Goal: Task Accomplishment & Management: Manage account settings

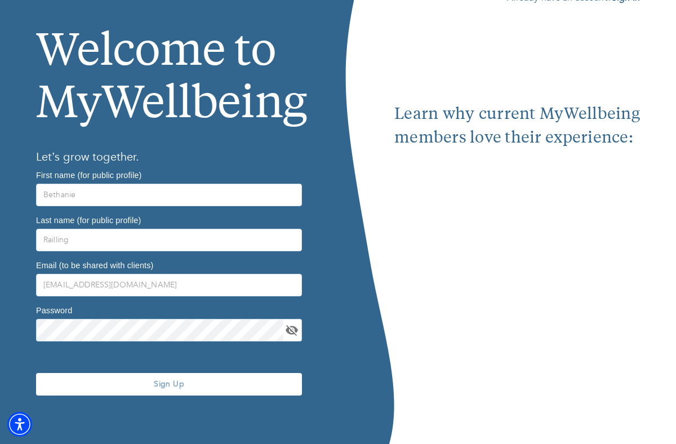
scroll to position [70, 0]
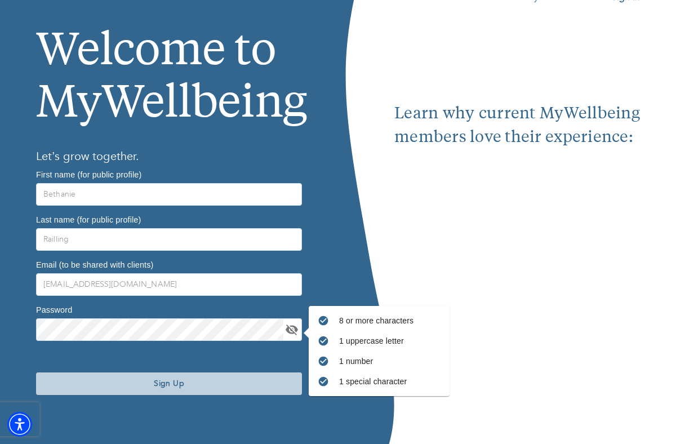
click at [224, 383] on span "Sign Up" at bounding box center [169, 383] width 257 height 11
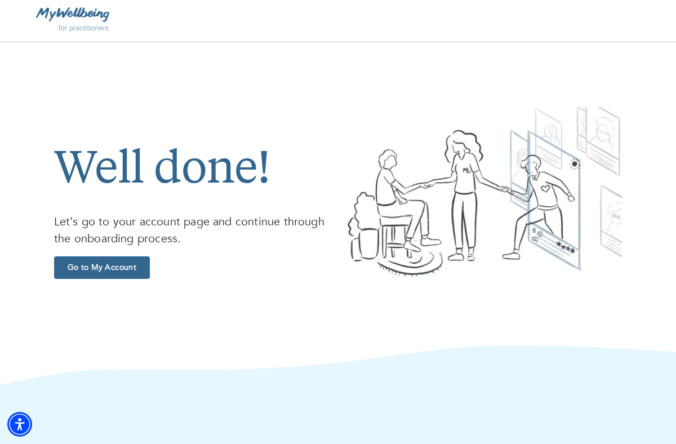
click at [110, 265] on span "Go to My Account" at bounding box center [102, 267] width 87 height 11
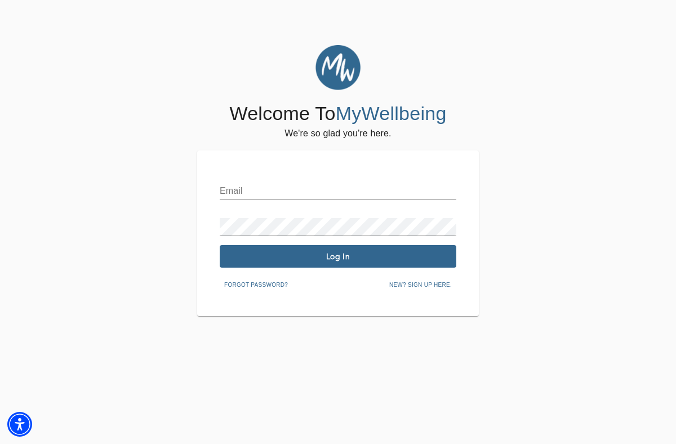
type input "[EMAIL_ADDRESS][DOMAIN_NAME]"
click at [321, 256] on span "Log In" at bounding box center [338, 256] width 228 height 11
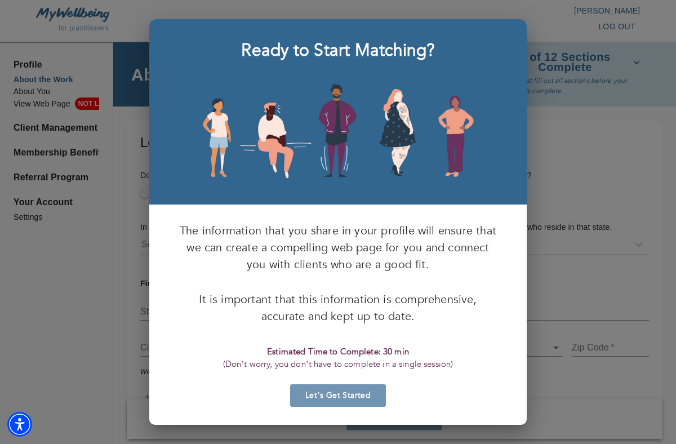
click at [358, 399] on span "Let’s Get Started" at bounding box center [338, 395] width 87 height 11
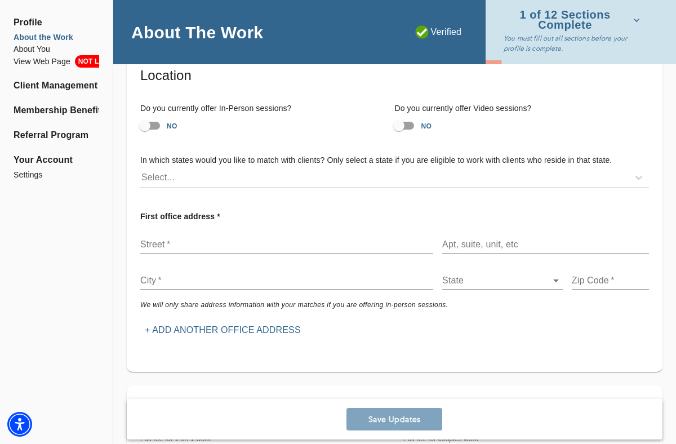
scroll to position [68, 0]
click at [415, 127] on input "NO" at bounding box center [399, 124] width 64 height 21
checkbox input "true"
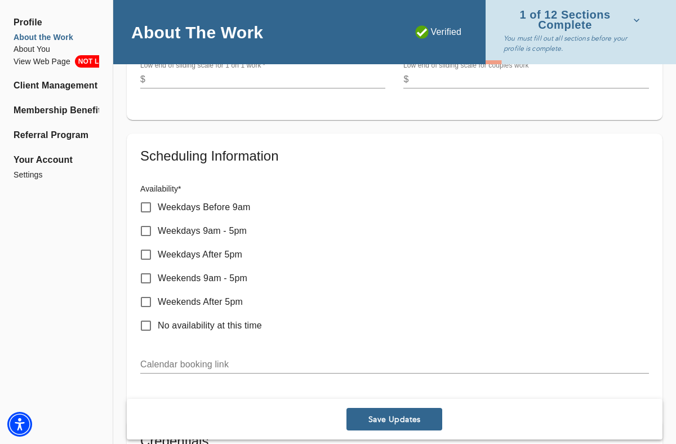
scroll to position [486, 0]
click at [144, 256] on input "Weekdays After 5pm" at bounding box center [146, 254] width 24 height 24
checkbox input "true"
click at [146, 278] on input "Weekends 9am - 5pm" at bounding box center [146, 278] width 24 height 24
checkbox input "true"
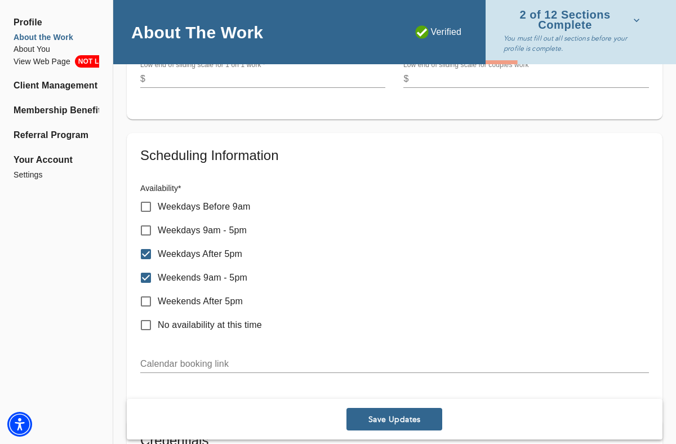
click at [145, 207] on input "Weekdays Before 9am" at bounding box center [146, 207] width 24 height 24
checkbox input "true"
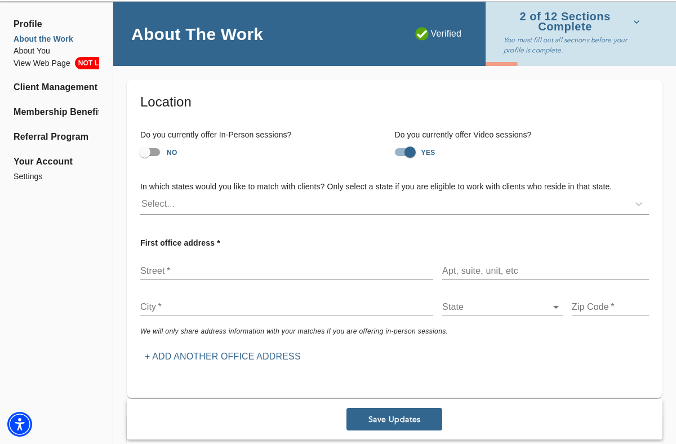
scroll to position [48, 0]
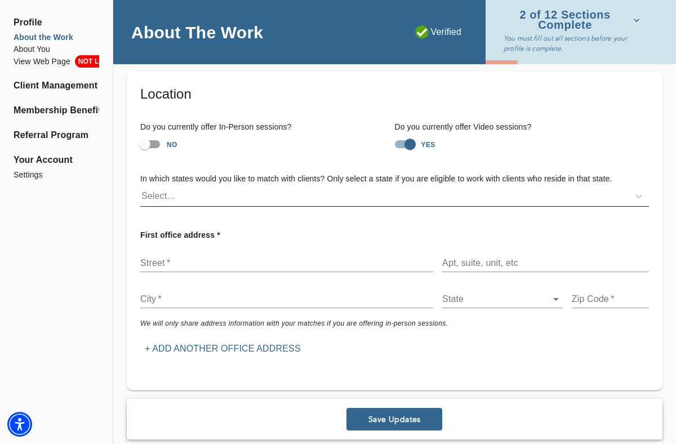
click at [274, 202] on div "Select..." at bounding box center [384, 196] width 489 height 18
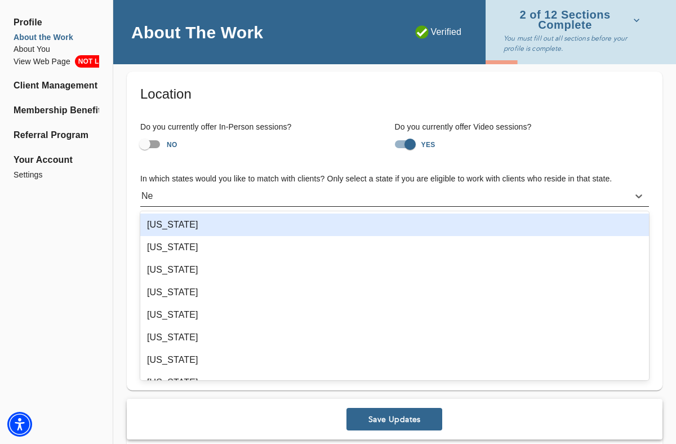
type input "New"
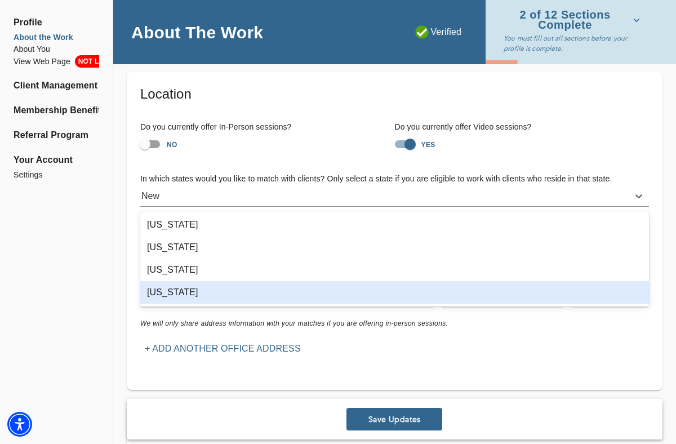
click at [223, 291] on div "[US_STATE]" at bounding box center [394, 292] width 509 height 23
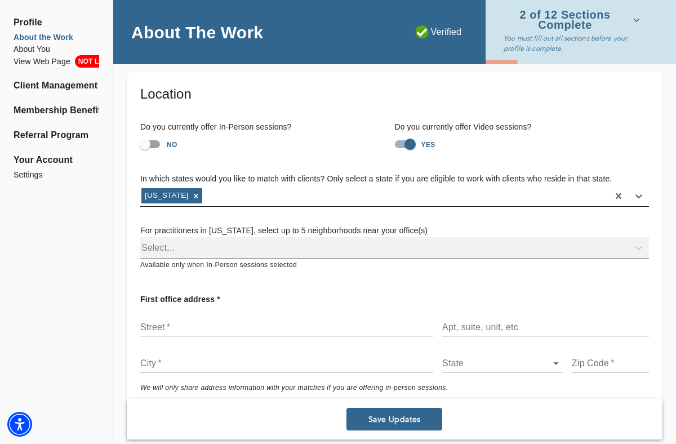
click at [317, 187] on div "[US_STATE]" at bounding box center [374, 196] width 468 height 18
click at [300, 248] on div "Select..." at bounding box center [394, 247] width 509 height 21
click at [168, 245] on div "Select..." at bounding box center [394, 247] width 509 height 21
click at [170, 253] on div "Select..." at bounding box center [394, 247] width 509 height 21
click at [249, 265] on span "Available only when In-Person sessions selected" at bounding box center [218, 265] width 157 height 8
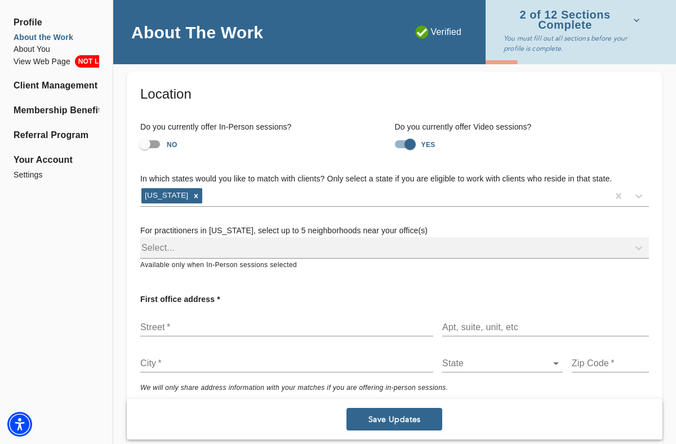
scroll to position [118, 0]
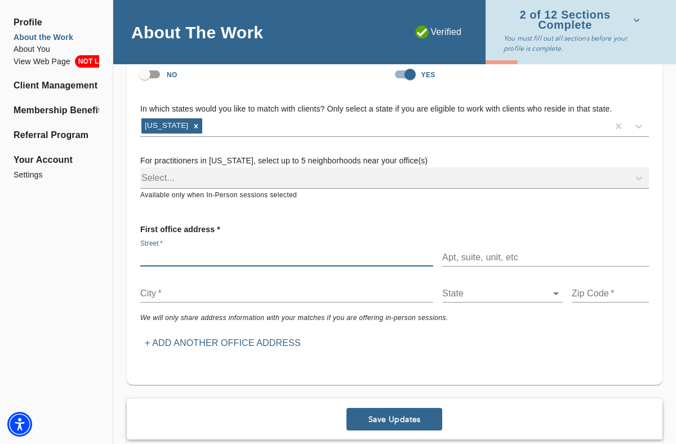
click at [272, 254] on input "text" at bounding box center [286, 258] width 293 height 18
type input "[STREET_ADDRESS]"
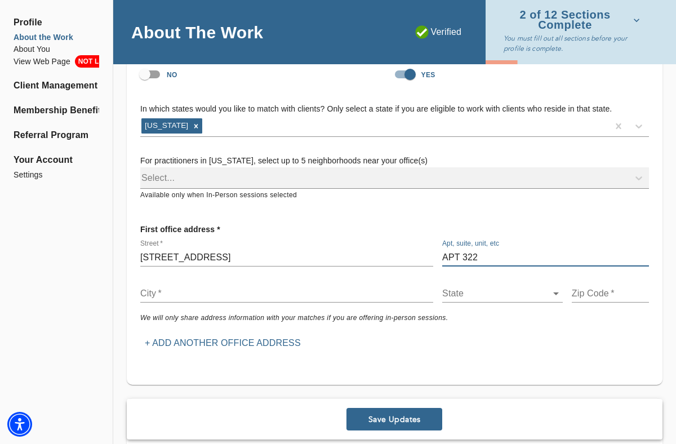
type input "APT 322"
click at [206, 295] on input "text" at bounding box center [286, 294] width 293 height 18
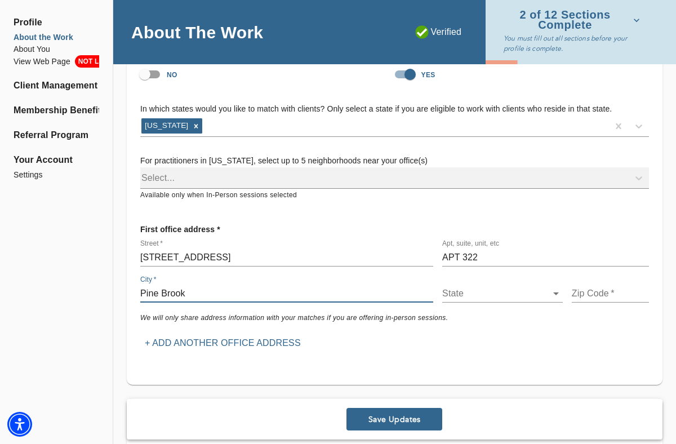
type input "Pine Brook"
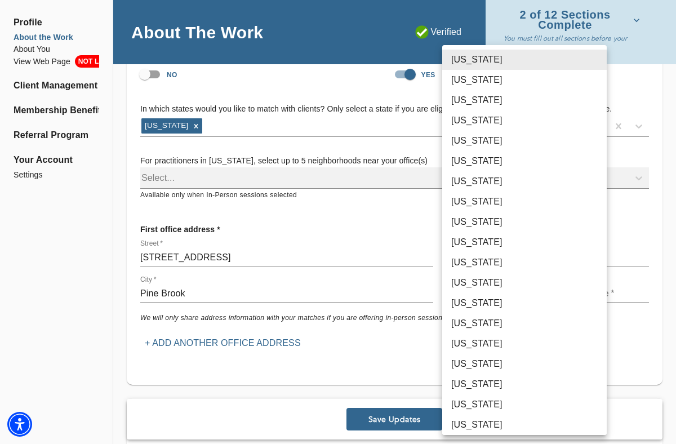
click at [506, 293] on body "for practitioners [PERSON_NAME] log out Profile About the Work About You View W…" at bounding box center [338, 104] width 676 height 444
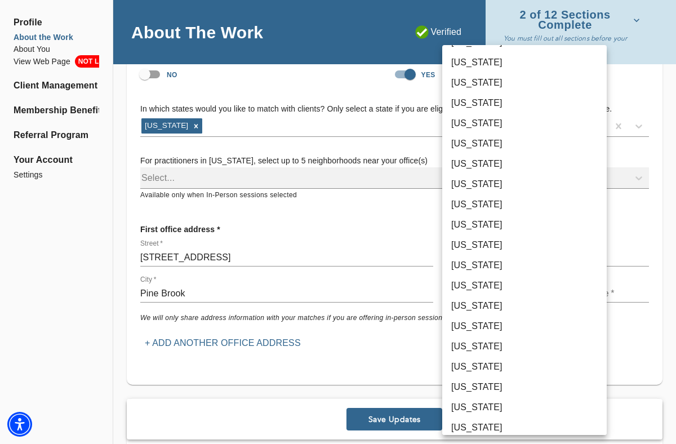
scroll to position [333, 0]
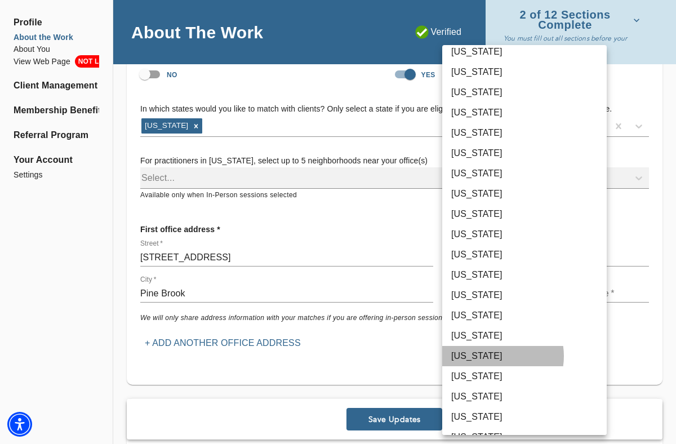
click at [494, 356] on li "[US_STATE]" at bounding box center [524, 356] width 165 height 20
type input "33"
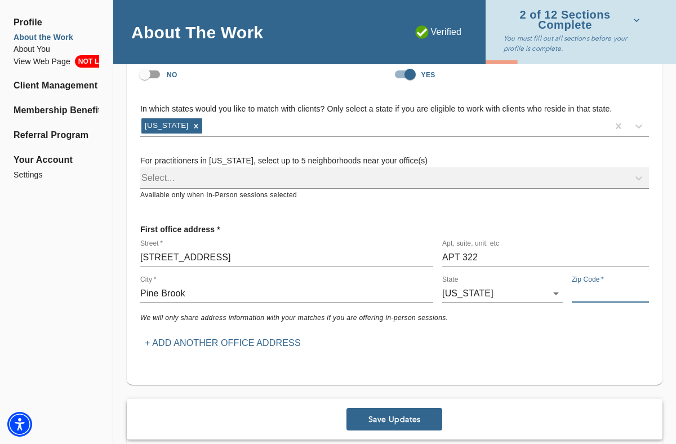
click at [603, 292] on input "text" at bounding box center [610, 294] width 77 height 18
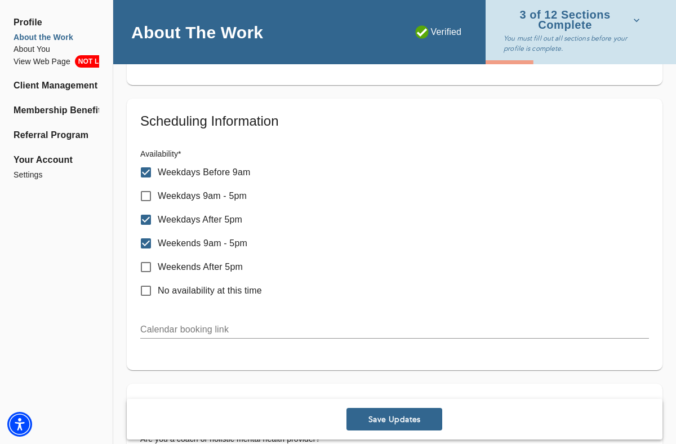
scroll to position [587, 0]
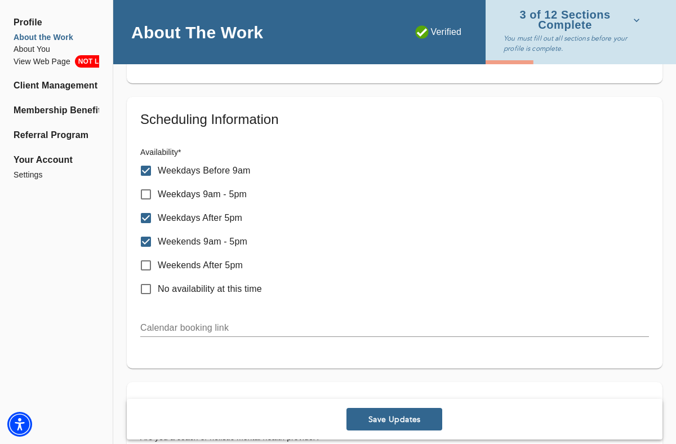
type input "07058"
click at [285, 325] on input "text" at bounding box center [394, 328] width 509 height 18
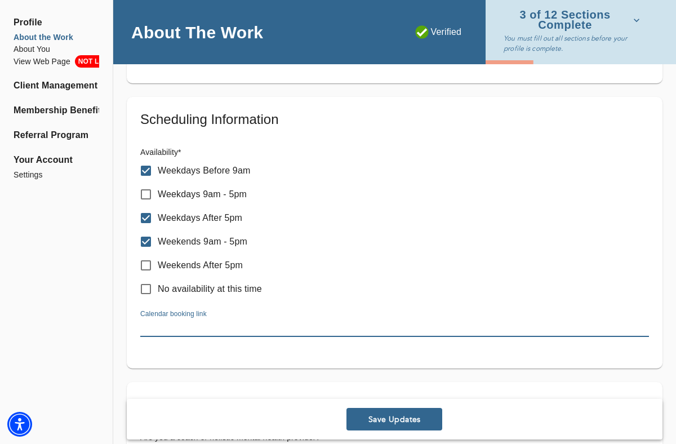
paste input "[URL][DOMAIN_NAME][PERSON_NAME]"
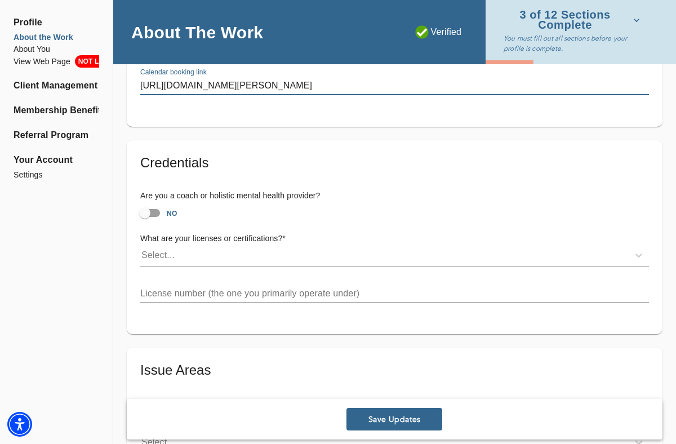
scroll to position [826, 0]
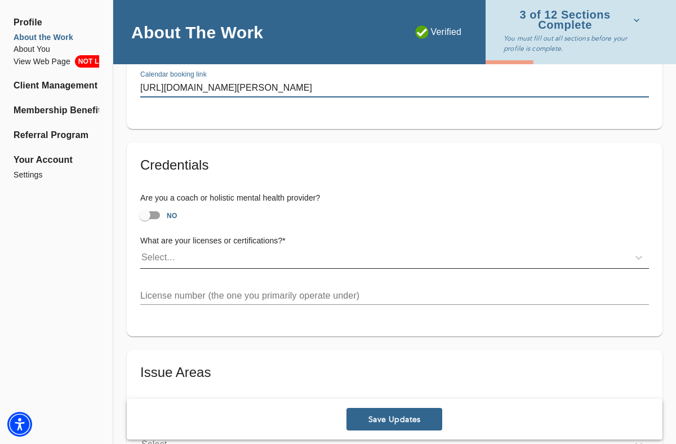
type input "[URL][DOMAIN_NAME][PERSON_NAME]"
click at [188, 258] on div "Select..." at bounding box center [384, 258] width 489 height 18
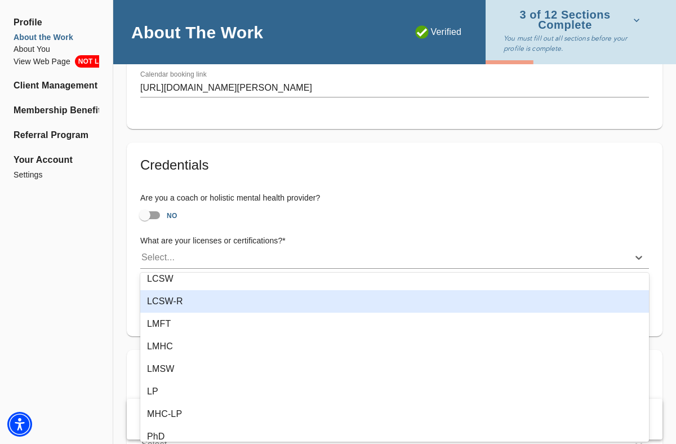
scroll to position [124, 0]
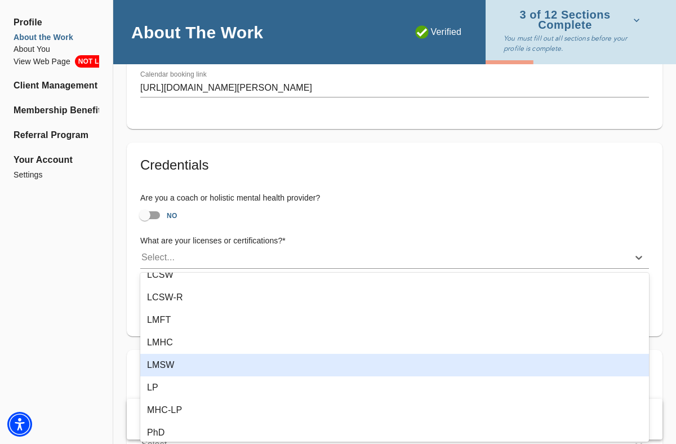
click at [202, 365] on div "LMSW" at bounding box center [394, 365] width 509 height 23
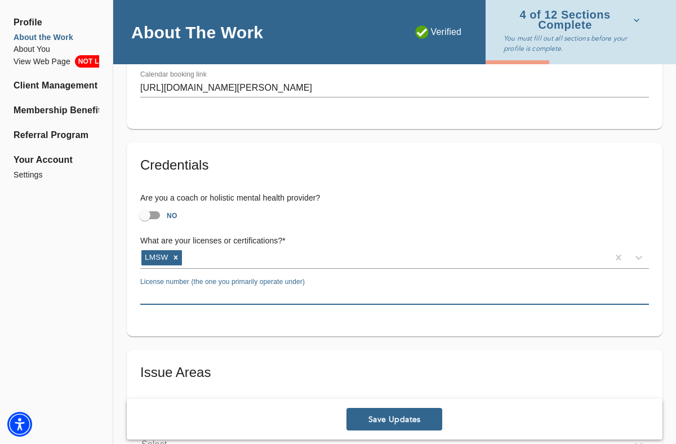
click at [218, 296] on input "text" at bounding box center [394, 296] width 509 height 18
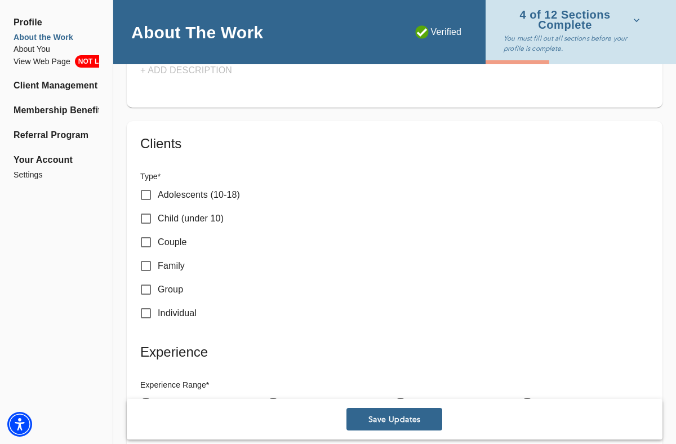
scroll to position [1340, 0]
click at [183, 312] on p "Individual" at bounding box center [177, 312] width 39 height 14
click at [158, 312] on input "Individual" at bounding box center [146, 312] width 24 height 24
checkbox input "true"
click at [206, 192] on p "Adolescents (10-18)" at bounding box center [199, 194] width 82 height 14
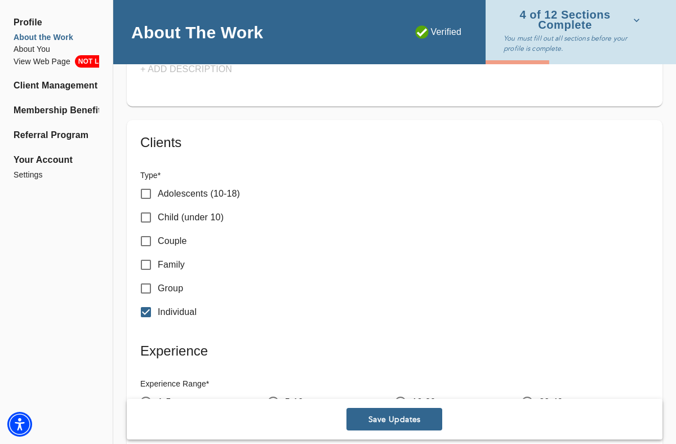
click at [158, 192] on input "Adolescents (10-18)" at bounding box center [146, 194] width 24 height 24
checkbox input "true"
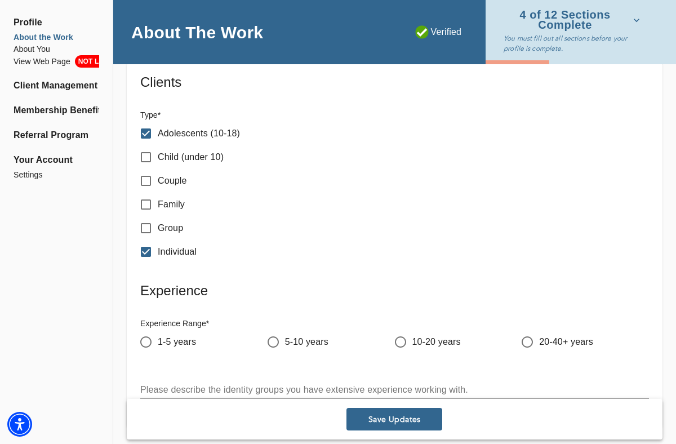
scroll to position [1403, 0]
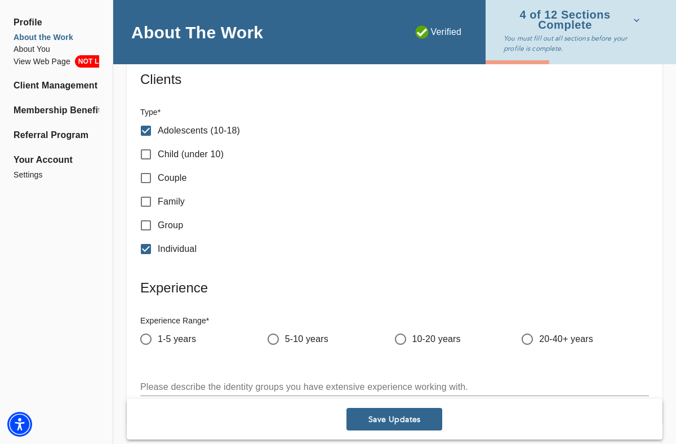
click at [189, 339] on span "1-5 years" at bounding box center [177, 340] width 38 height 14
click at [158, 339] on input "1-5 years" at bounding box center [146, 339] width 24 height 24
radio input "true"
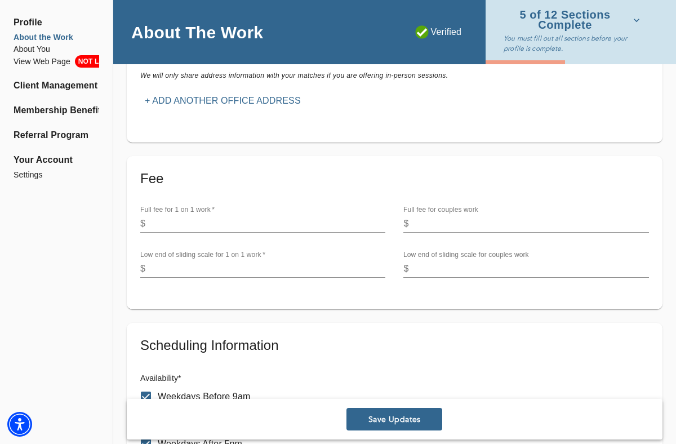
scroll to position [361, 0]
click at [386, 418] on span "Save Updates" at bounding box center [394, 419] width 87 height 11
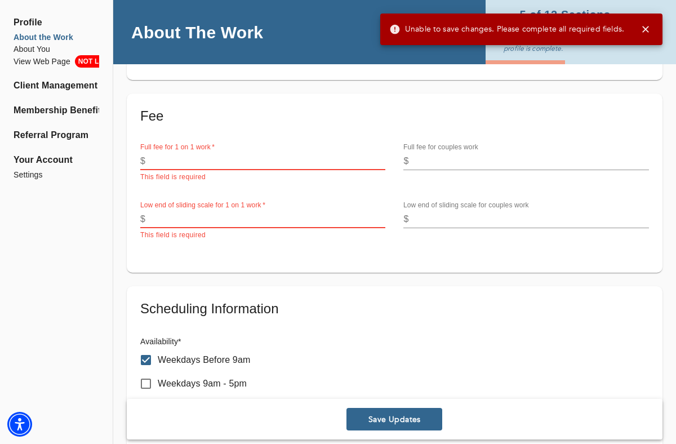
scroll to position [452, 0]
